Goal: Task Accomplishment & Management: Manage account settings

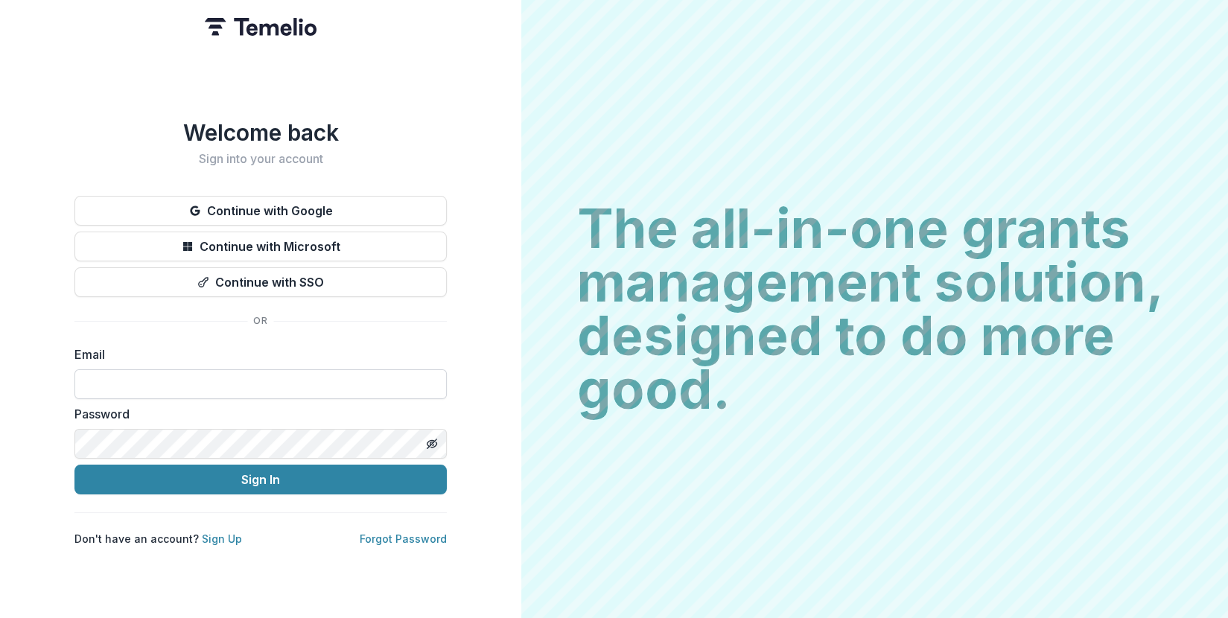
click at [220, 379] on input at bounding box center [260, 384] width 372 height 30
type input "**********"
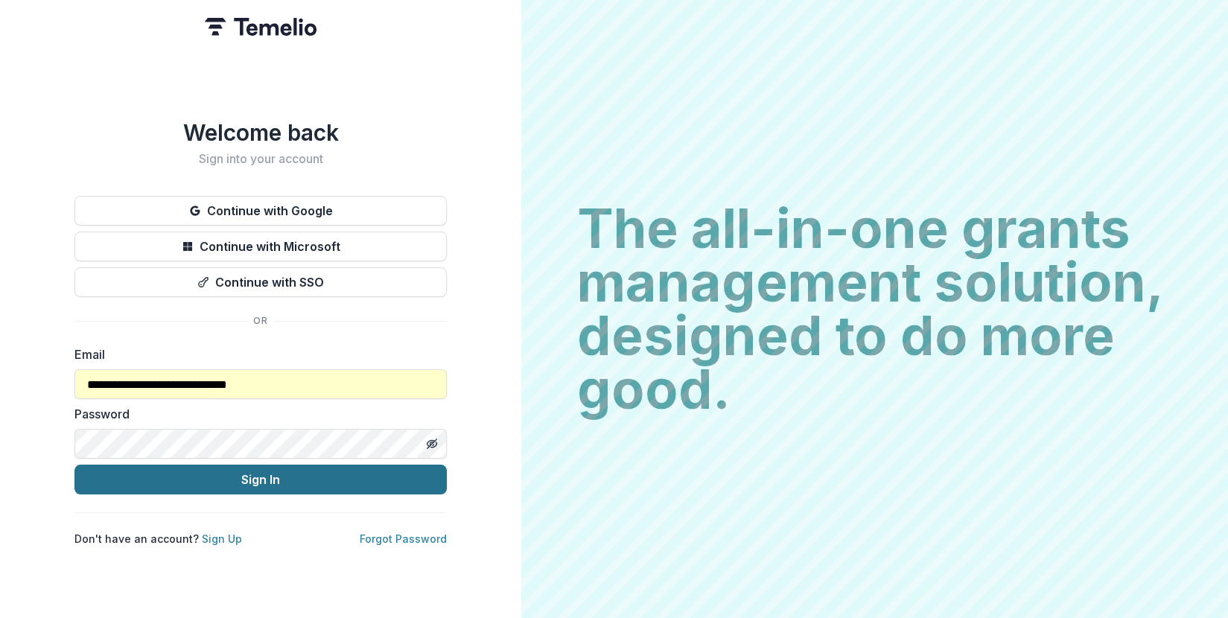
click at [255, 476] on button "Sign In" at bounding box center [260, 480] width 372 height 30
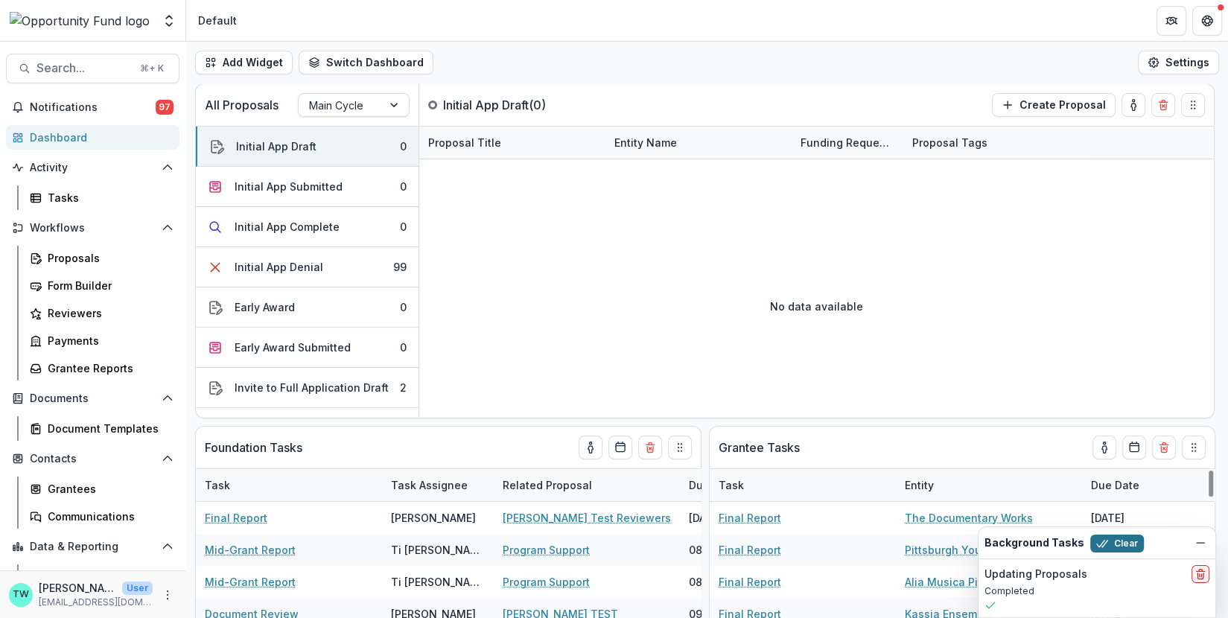
click at [1112, 546] on button "Clear" at bounding box center [1117, 544] width 54 height 18
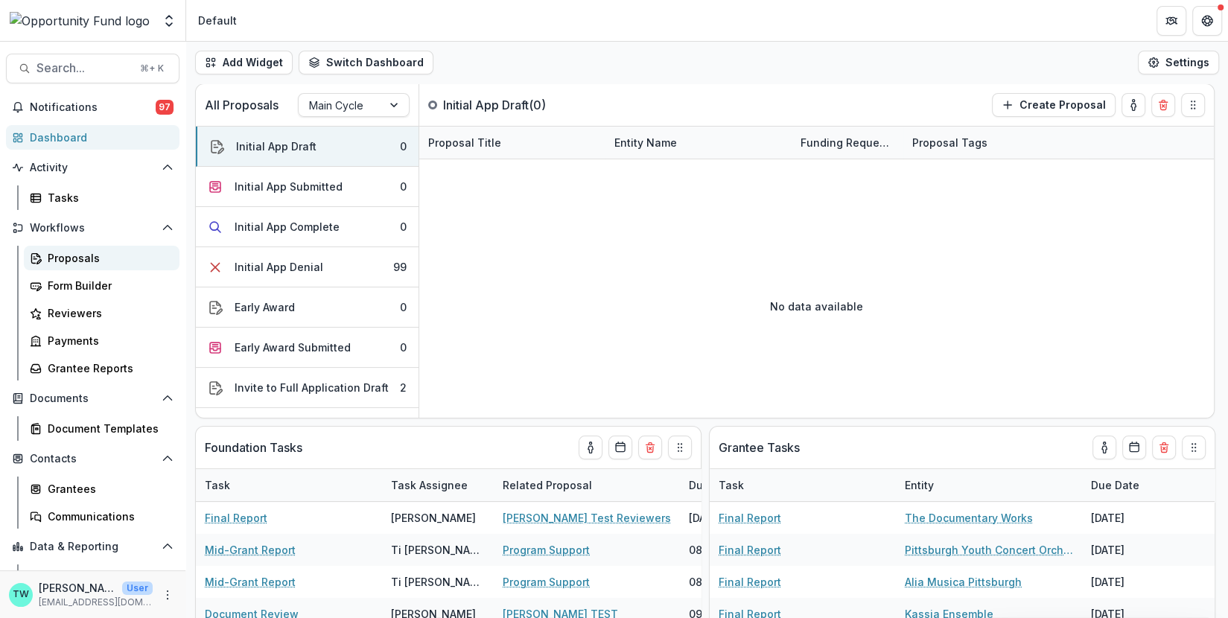
click at [68, 255] on div "Proposals" at bounding box center [108, 258] width 120 height 16
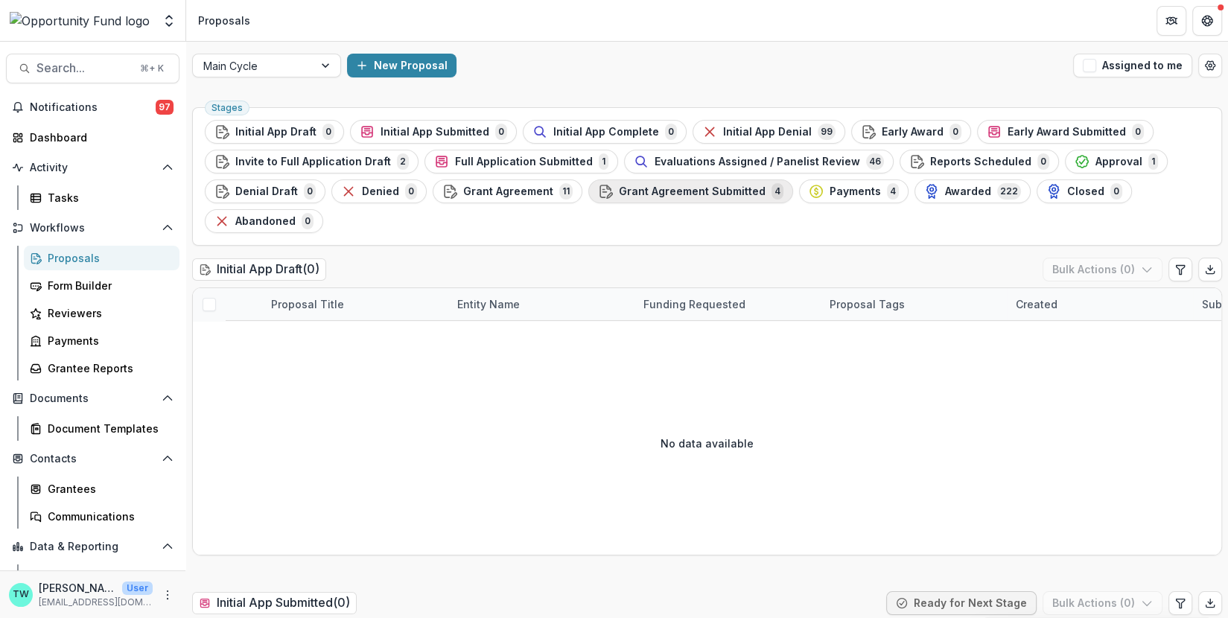
click at [668, 198] on div "Grant Agreement Submitted 4" at bounding box center [690, 191] width 185 height 16
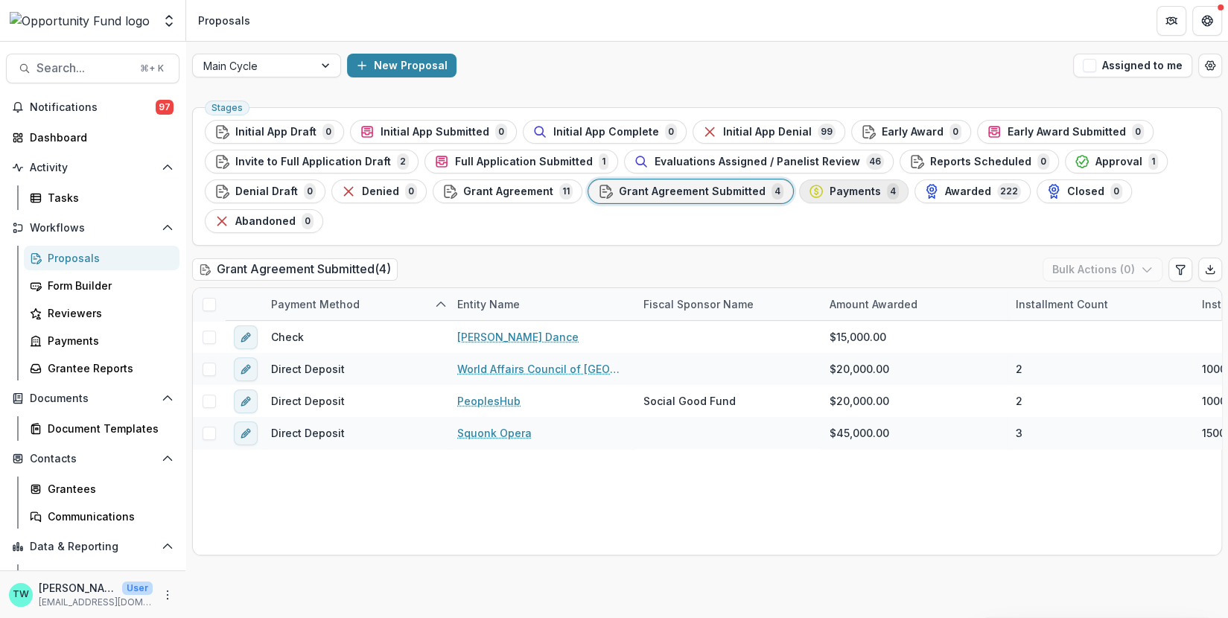
click at [843, 194] on span "Payments" at bounding box center [854, 191] width 51 height 13
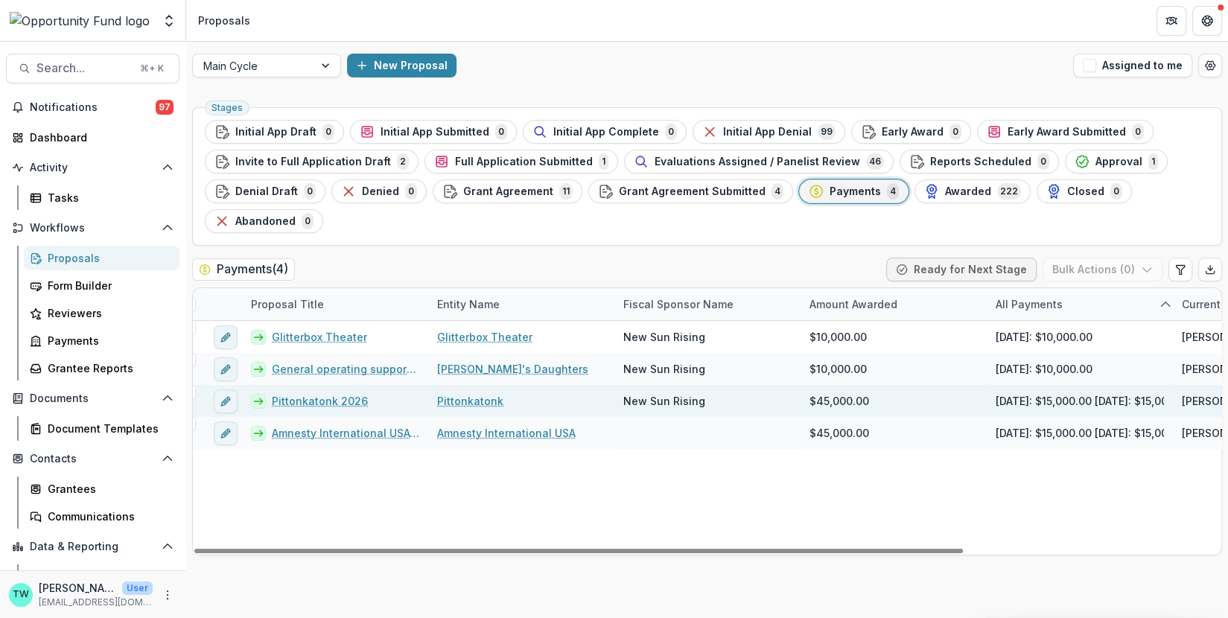
scroll to position [0, 21]
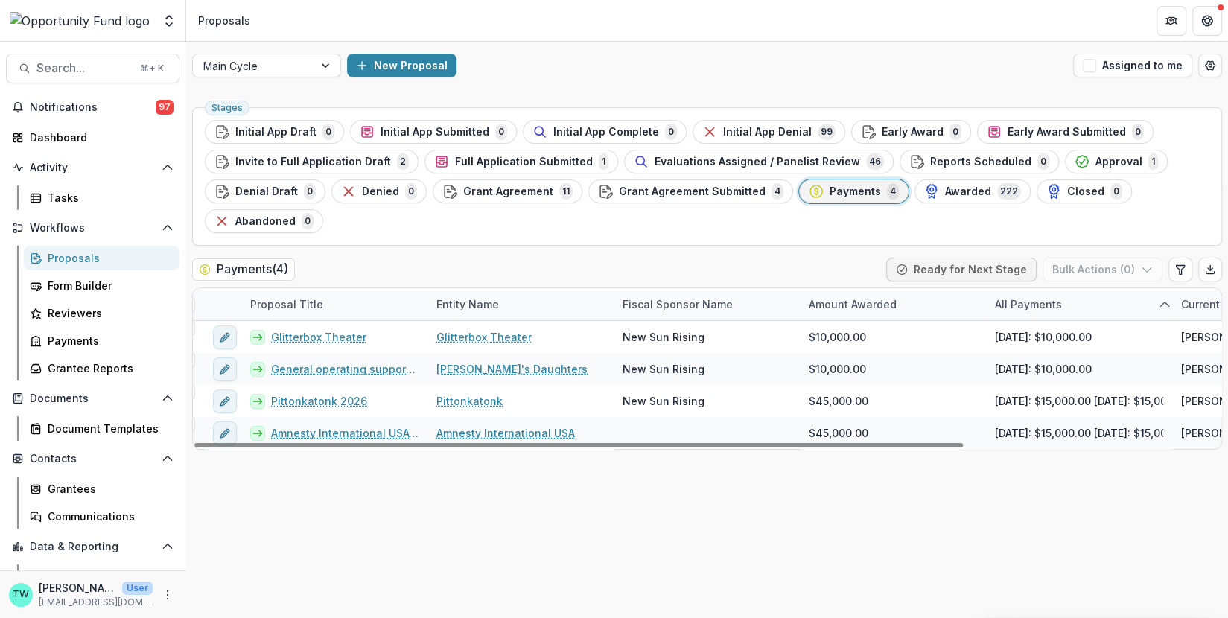
drag, startPoint x: 982, startPoint y: 303, endPoint x: 905, endPoint y: 308, distance: 76.9
drag, startPoint x: 983, startPoint y: 299, endPoint x: 928, endPoint y: 298, distance: 55.8
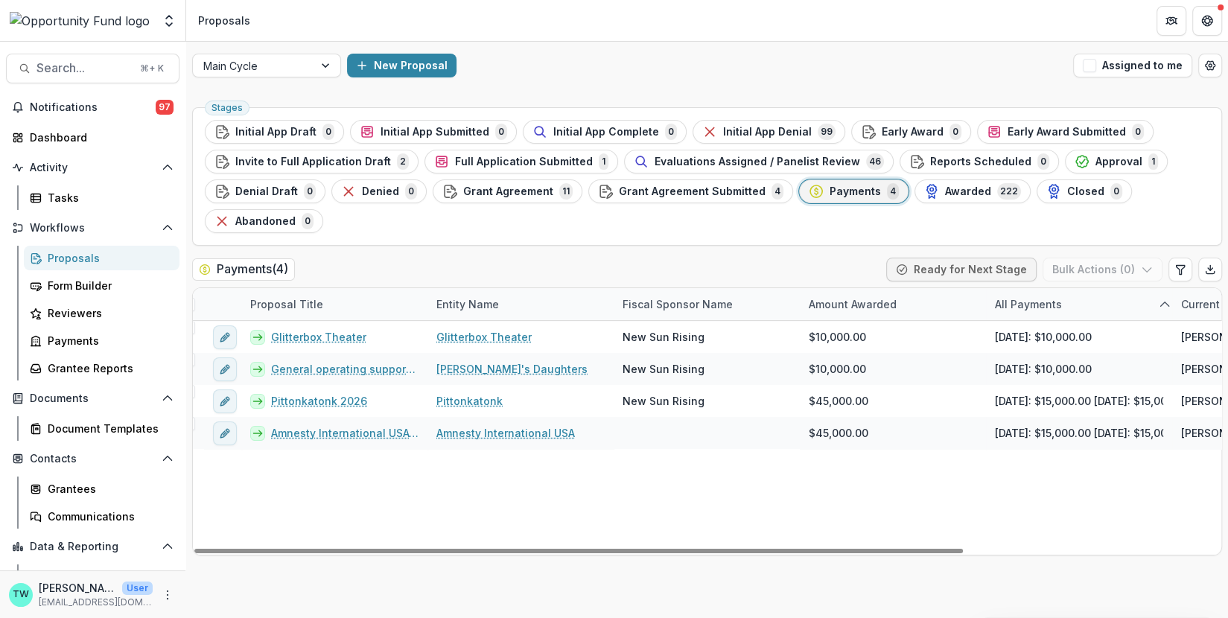
click at [1166, 299] on icon "sorted ascending" at bounding box center [1164, 305] width 12 height 12
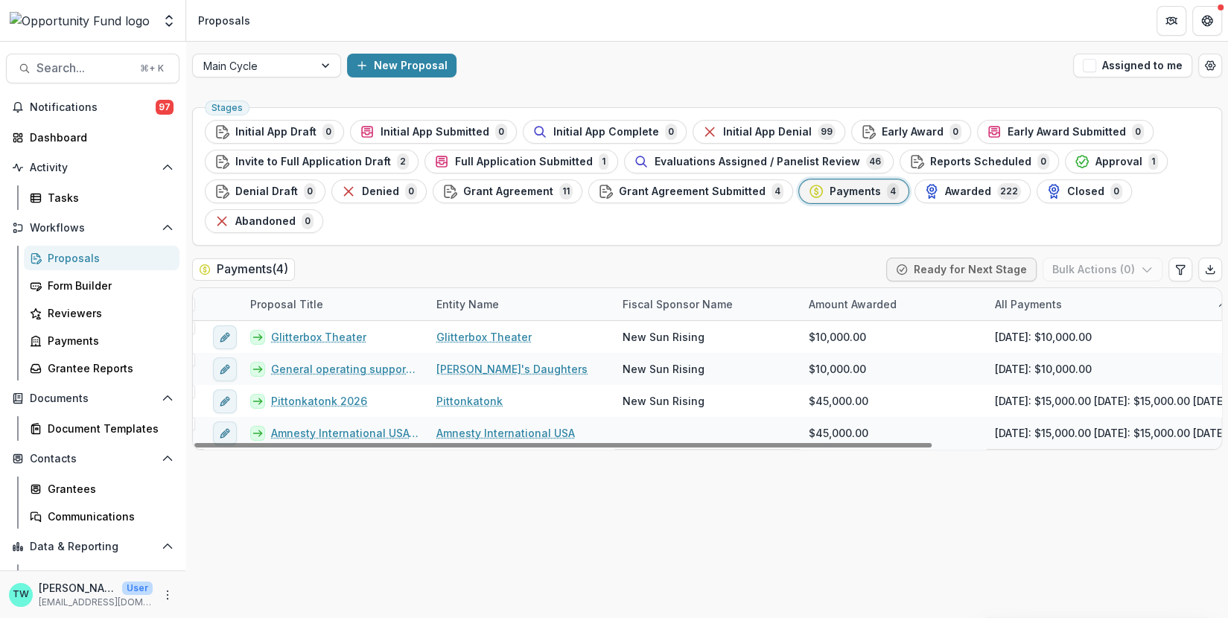
drag, startPoint x: 1170, startPoint y: 293, endPoint x: 1229, endPoint y: 292, distance: 58.8
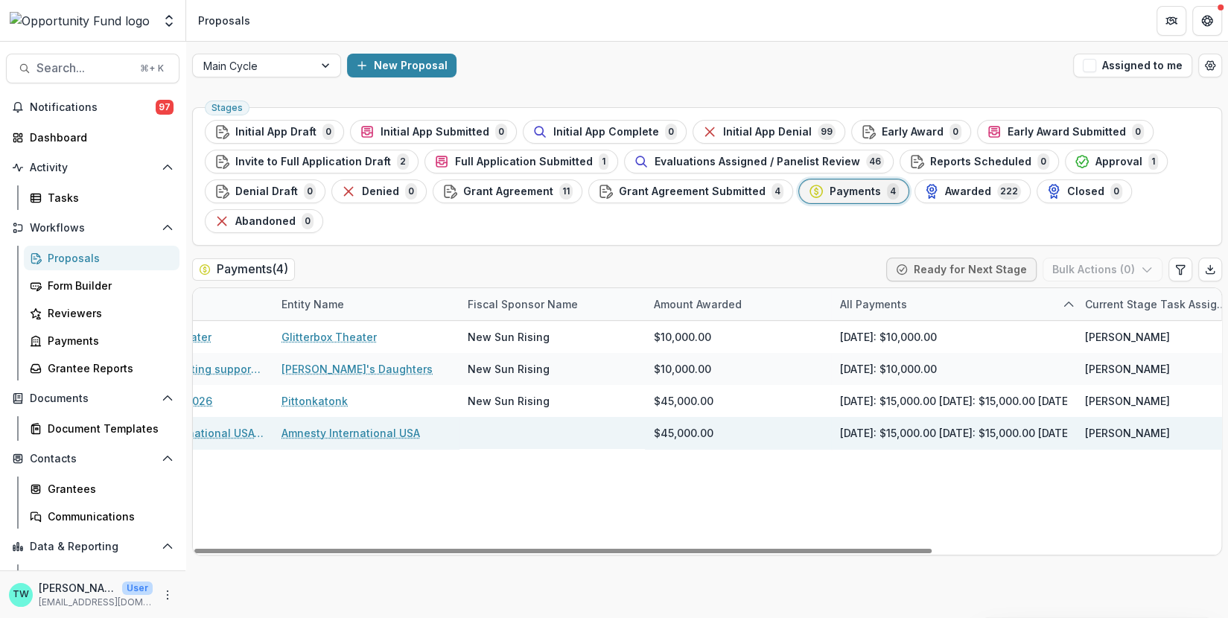
scroll to position [0, 177]
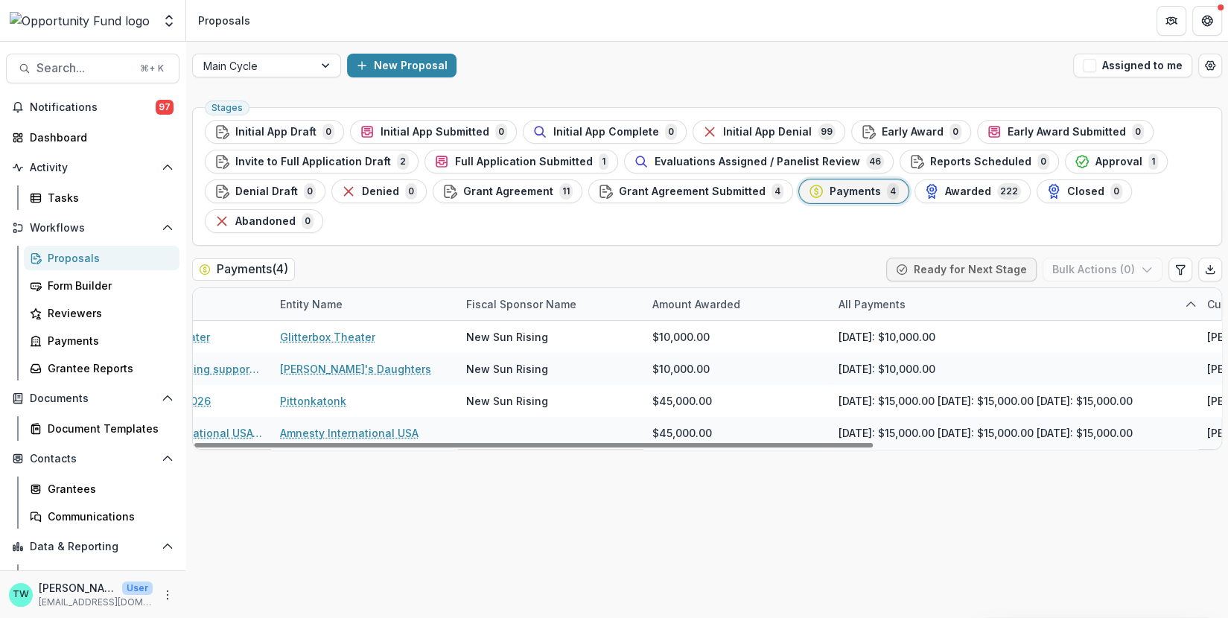
drag, startPoint x: 1071, startPoint y: 297, endPoint x: 1194, endPoint y: 290, distance: 123.8
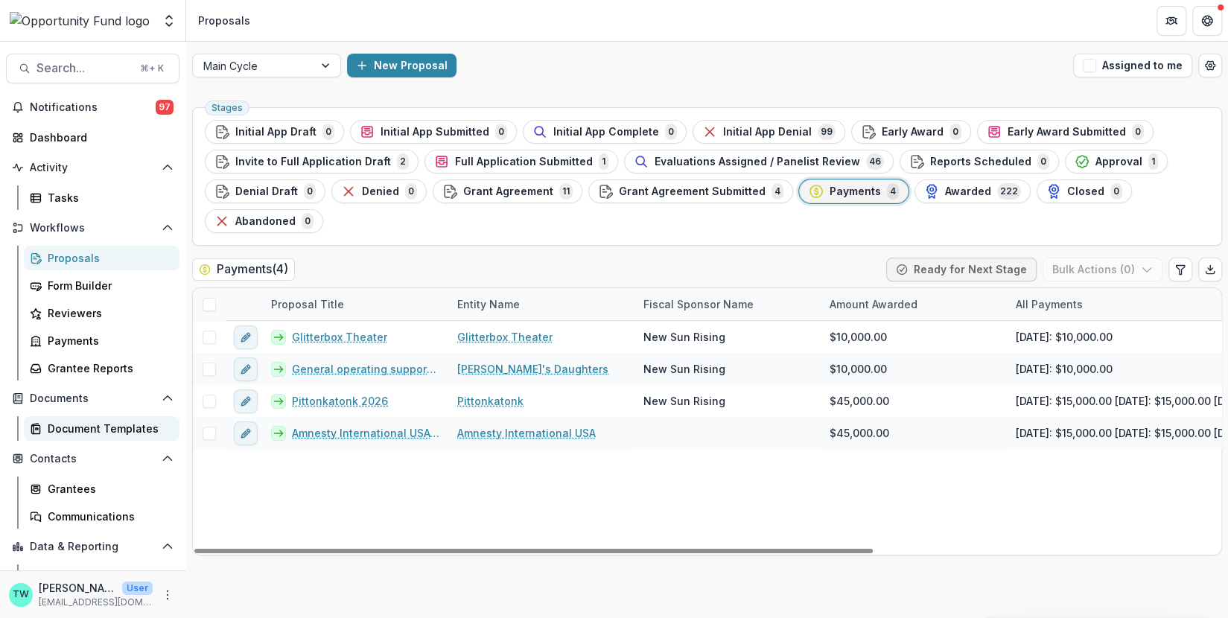
scroll to position [45, 0]
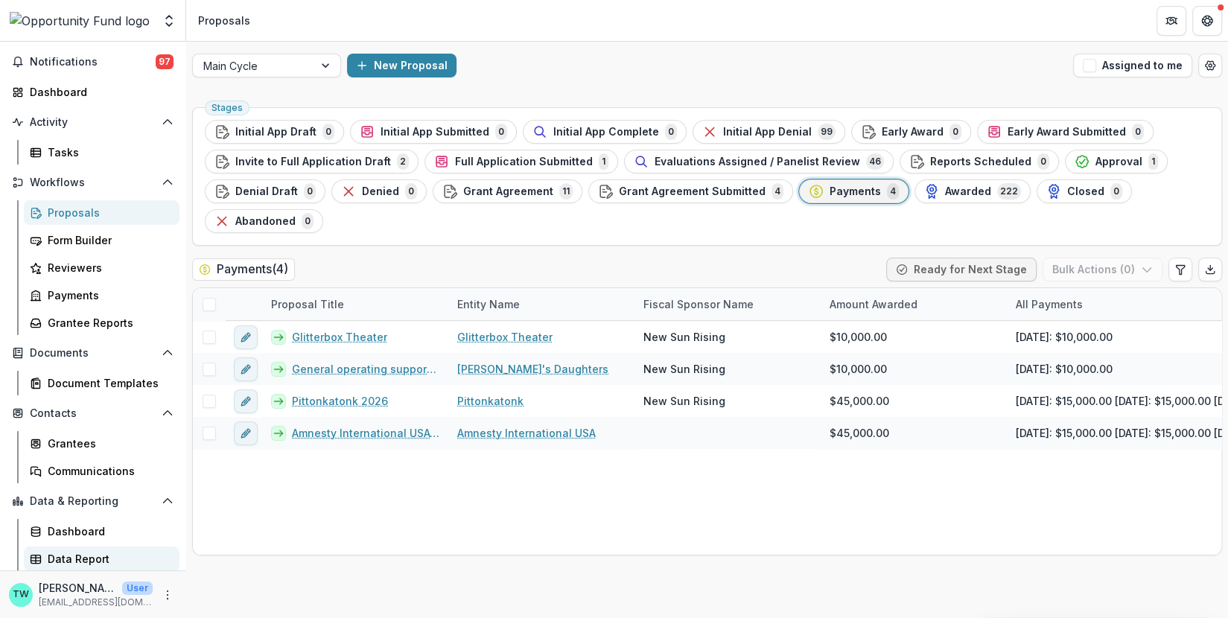
click at [83, 557] on div "Data Report" at bounding box center [108, 559] width 120 height 16
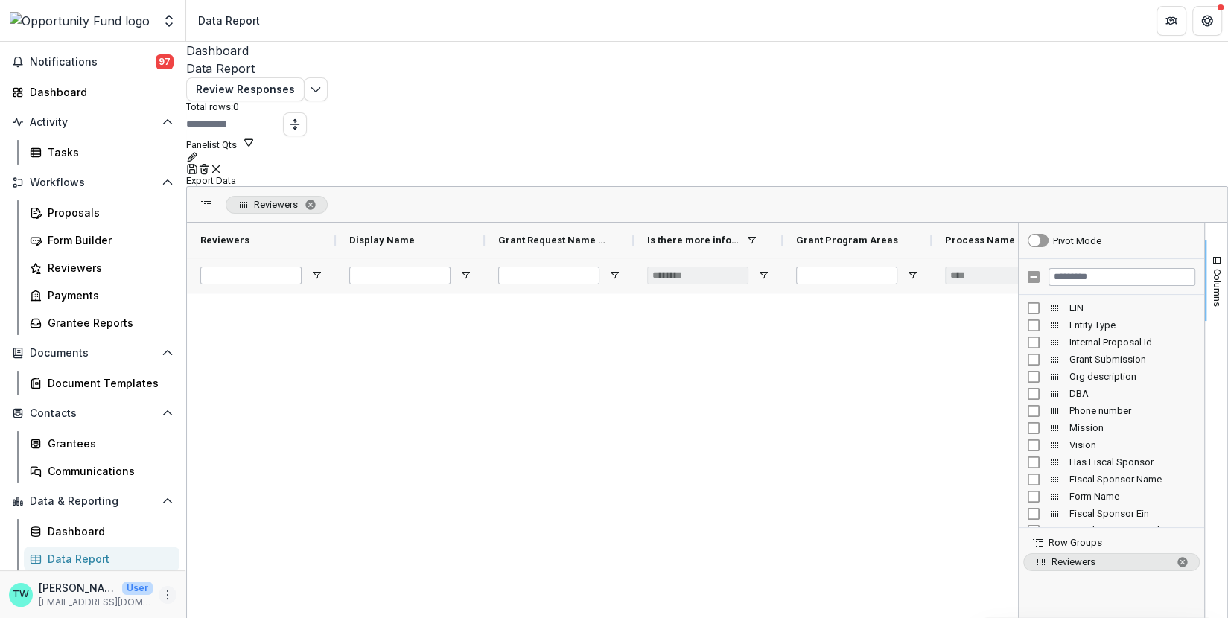
click at [162, 599] on icon "More" at bounding box center [168, 595] width 12 height 12
click at [221, 586] on button "Logout" at bounding box center [261, 587] width 159 height 25
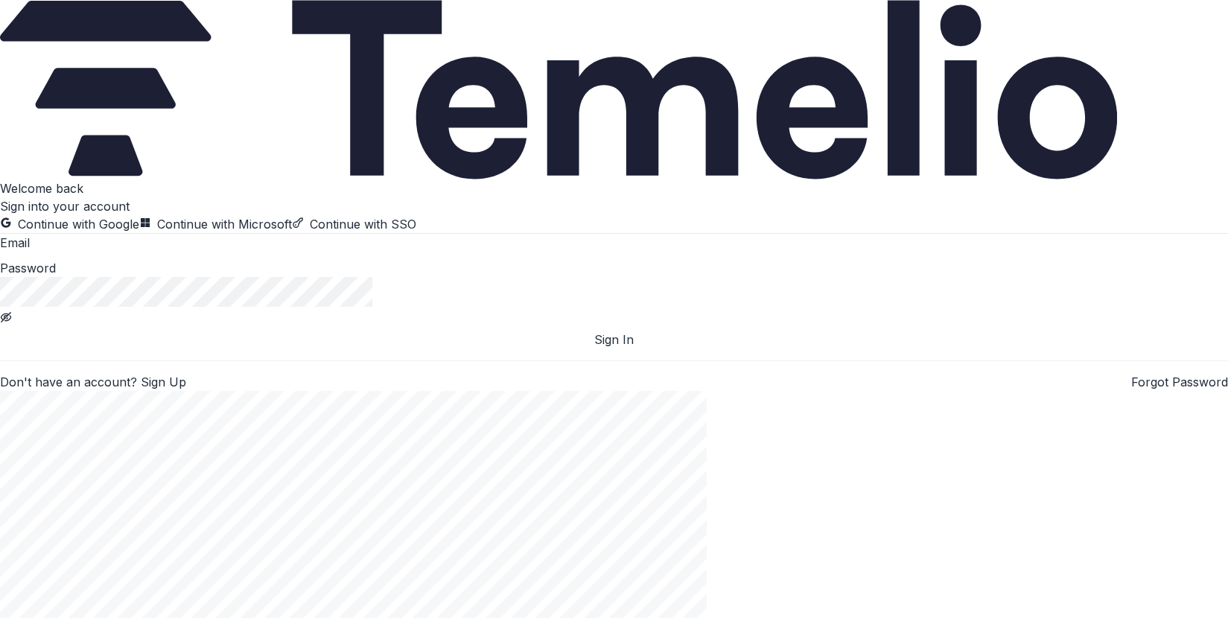
click at [139, 215] on button "Continue with Google" at bounding box center [69, 224] width 139 height 18
